Goal: Find specific page/section: Find specific page/section

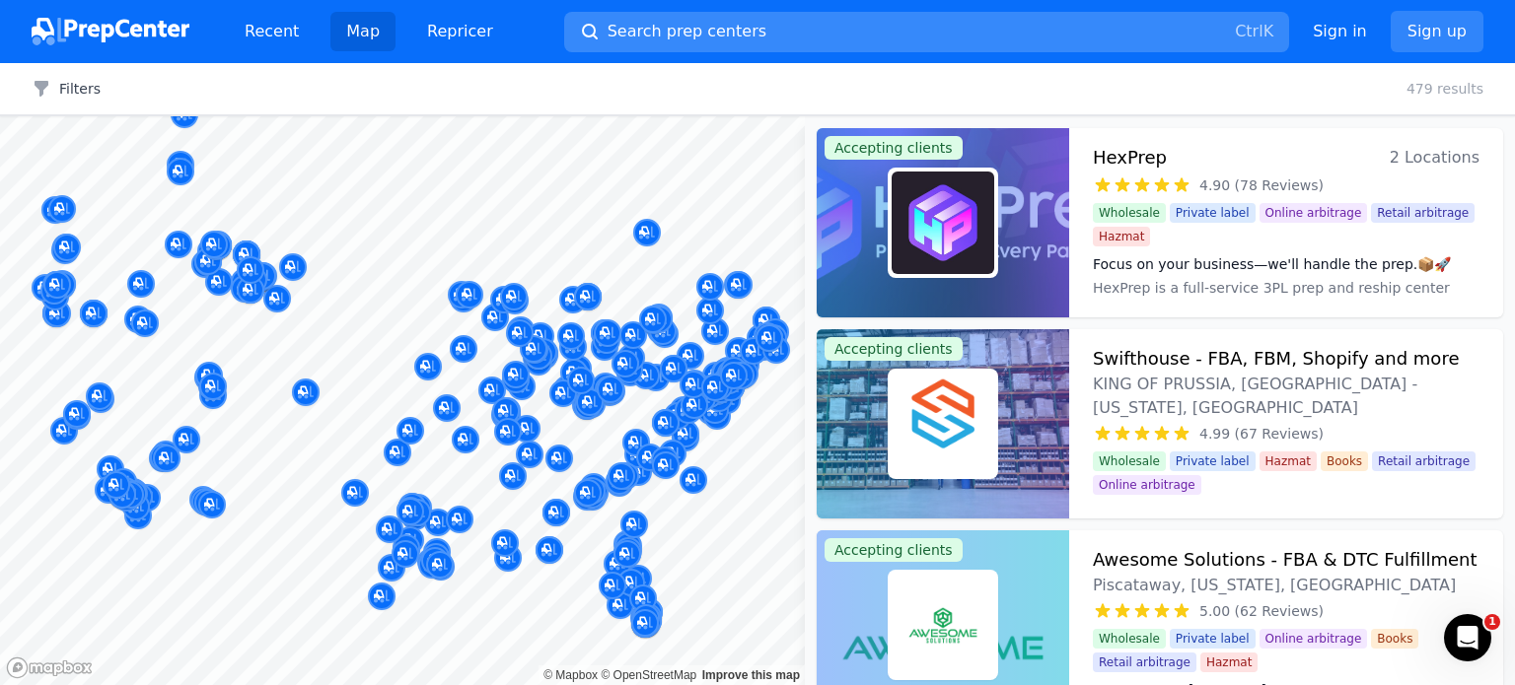
click at [858, 33] on button "Search prep centers Ctrl K" at bounding box center [926, 32] width 725 height 40
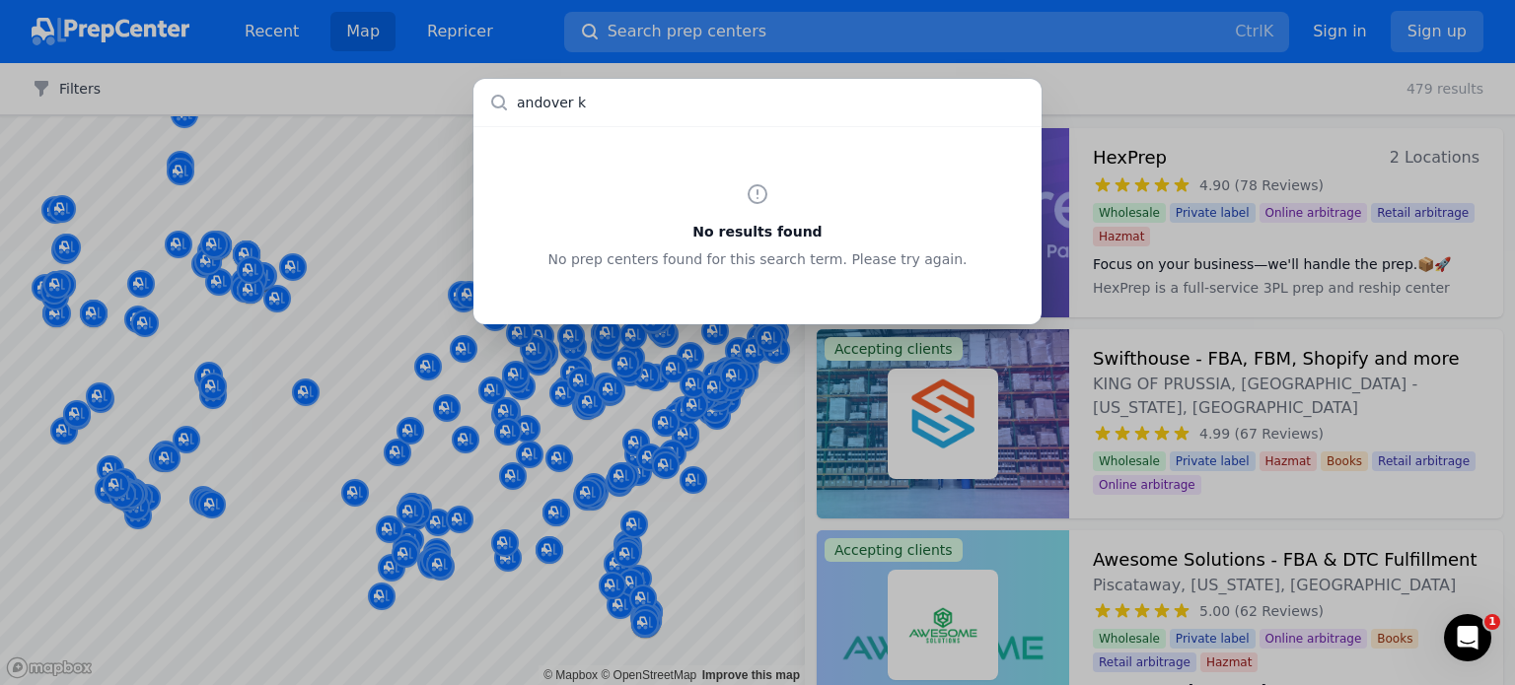
type input "andover ks"
click at [1198, 93] on div "No results found No prep centers found for this search term. Please try again." at bounding box center [757, 342] width 1515 height 685
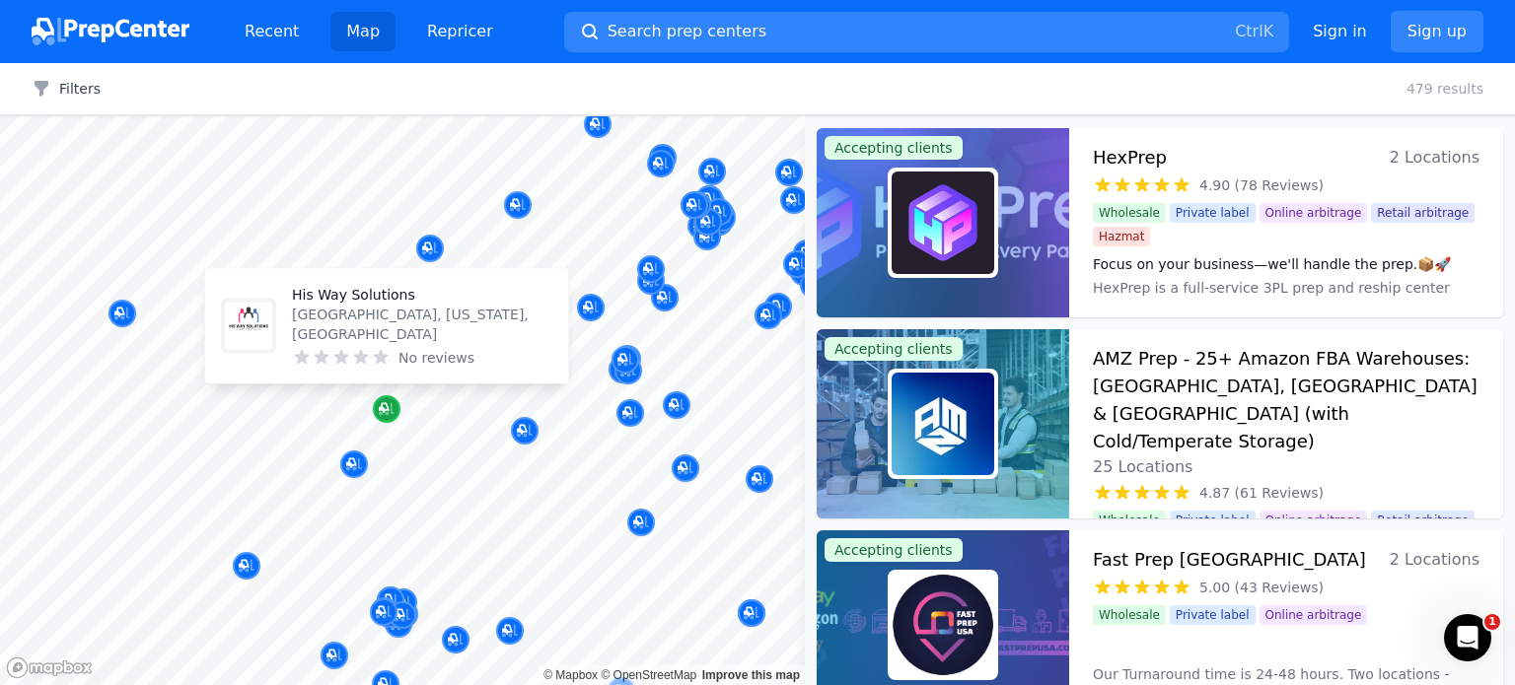
click at [391, 405] on icon "Map marker" at bounding box center [387, 409] width 16 height 13
click at [385, 409] on icon "Map marker" at bounding box center [384, 408] width 10 height 10
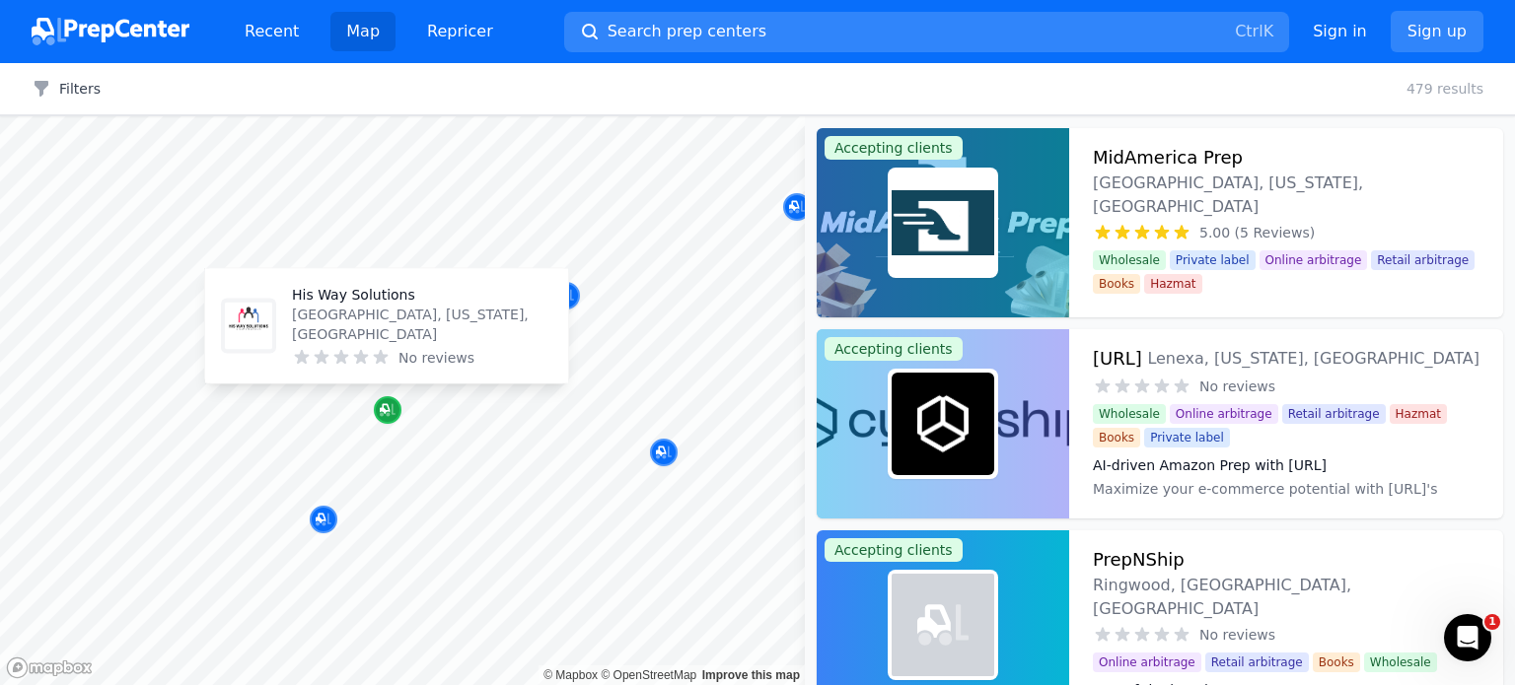
click at [385, 409] on icon "Map marker" at bounding box center [385, 409] width 10 height 10
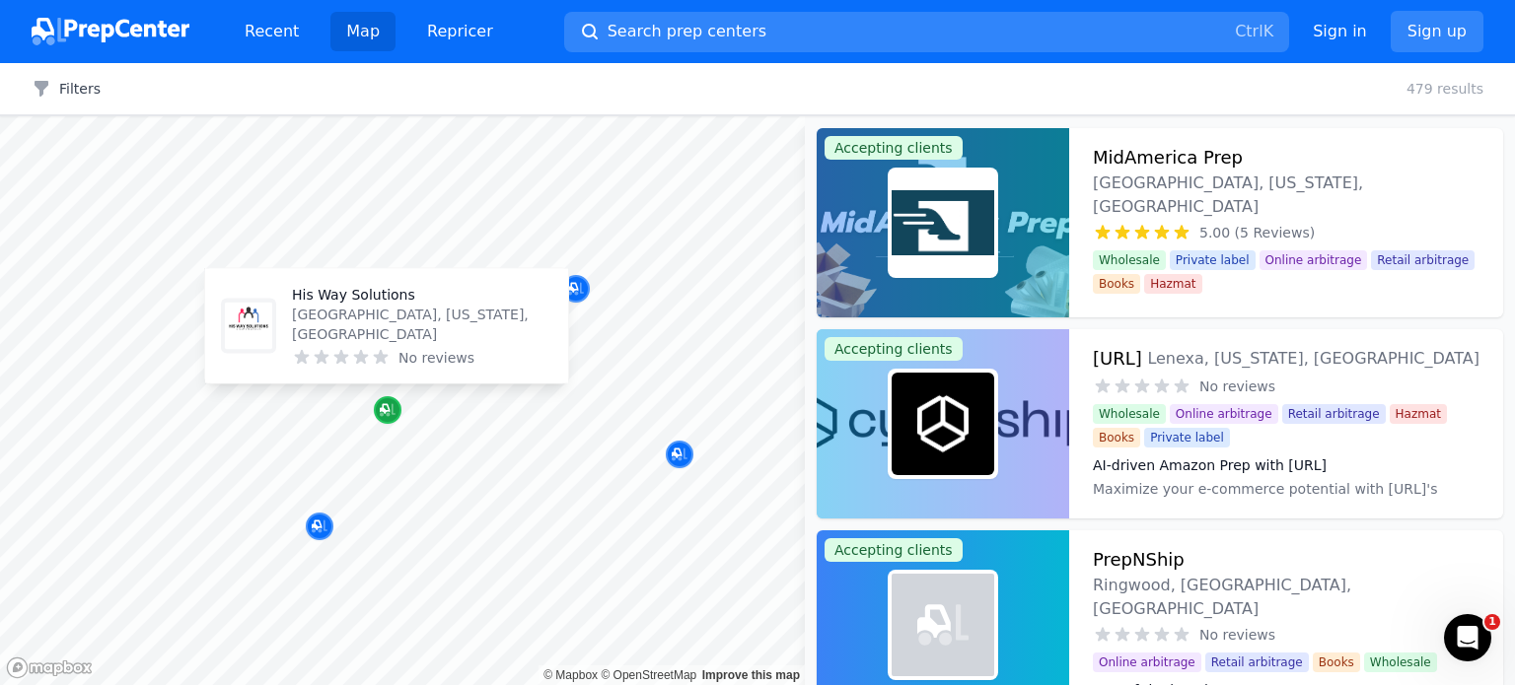
click at [385, 409] on icon "Map marker" at bounding box center [385, 409] width 10 height 10
click at [387, 412] on icon "Map marker" at bounding box center [388, 410] width 16 height 13
click at [252, 328] on img at bounding box center [249, 327] width 47 height 47
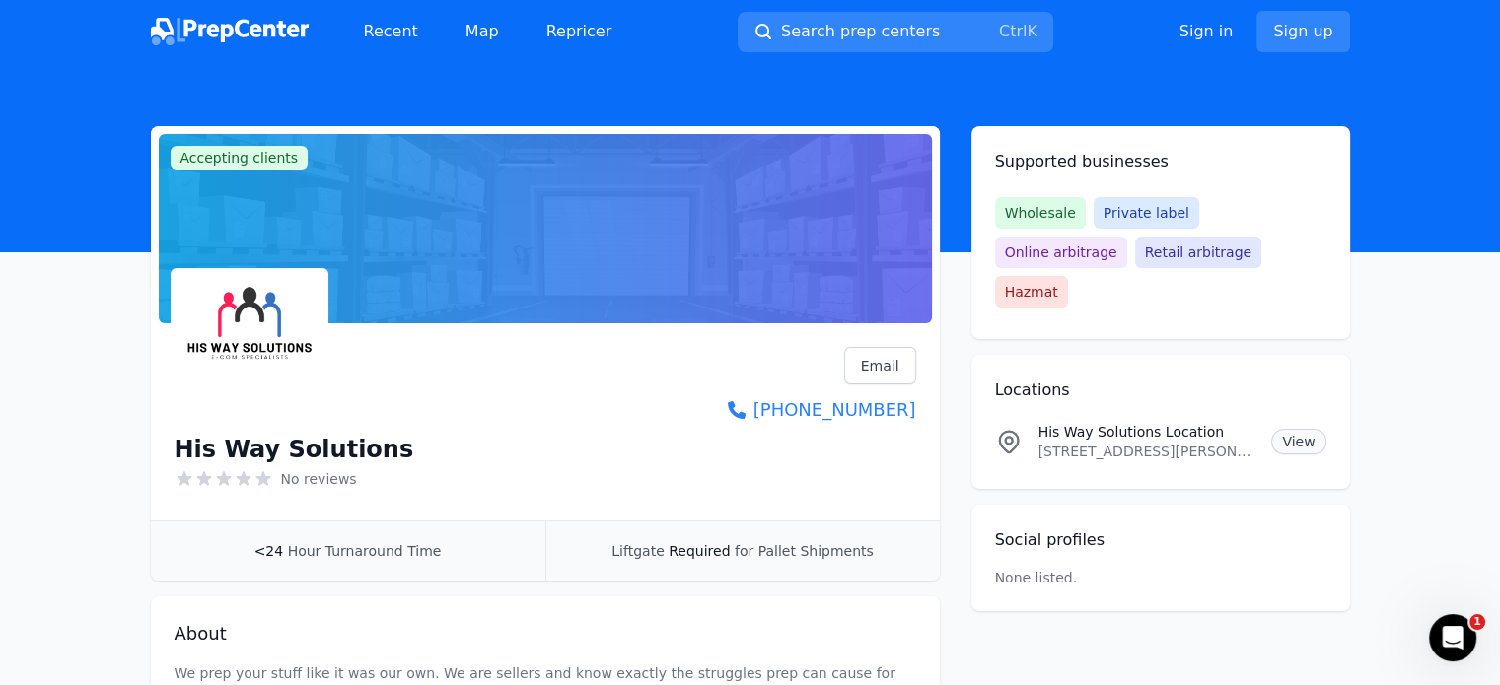
click at [1315, 429] on link "View" at bounding box center [1298, 442] width 54 height 26
click at [243, 350] on img at bounding box center [250, 347] width 150 height 150
drag, startPoint x: 178, startPoint y: 452, endPoint x: 376, endPoint y: 452, distance: 197.2
click at [376, 452] on div "His Way Solutions No reviews Email Visit website [PHONE_NUMBER]" at bounding box center [546, 422] width 742 height 150
